Goal: Communication & Community: Connect with others

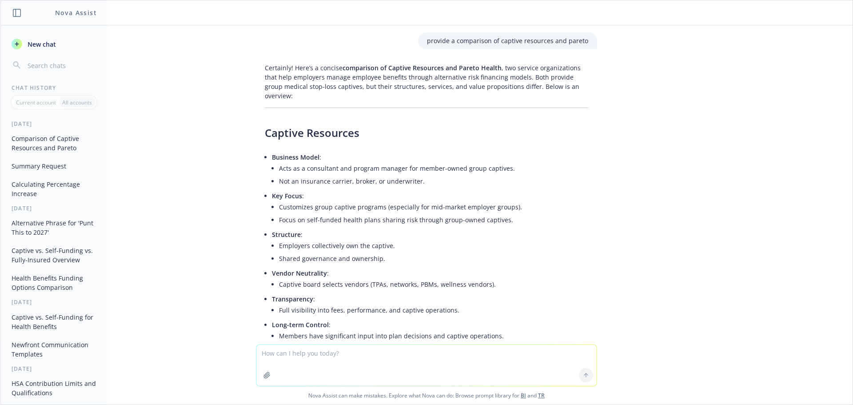
scroll to position [726, 0]
